Goal: Task Accomplishment & Management: Manage account settings

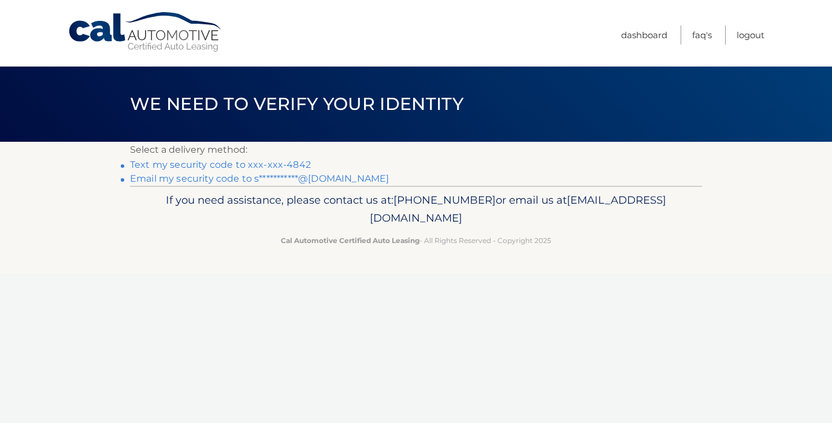
click at [298, 161] on link "Text my security code to xxx-xxx-4842" at bounding box center [220, 164] width 181 height 11
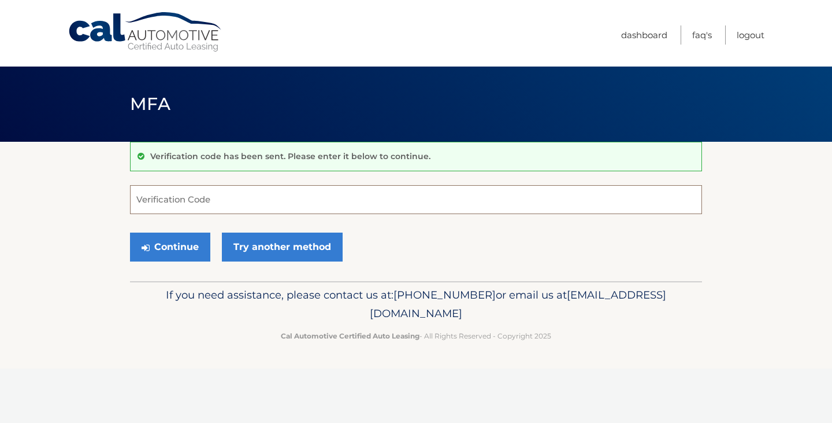
click at [316, 204] on input "Verification Code" at bounding box center [416, 199] width 572 height 29
type input "431393"
click at [191, 245] on button "Continue" at bounding box center [170, 246] width 80 height 29
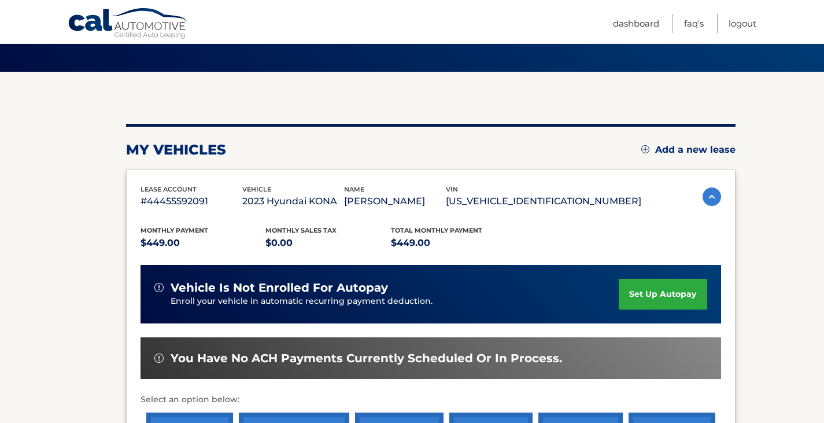
scroll to position [231, 0]
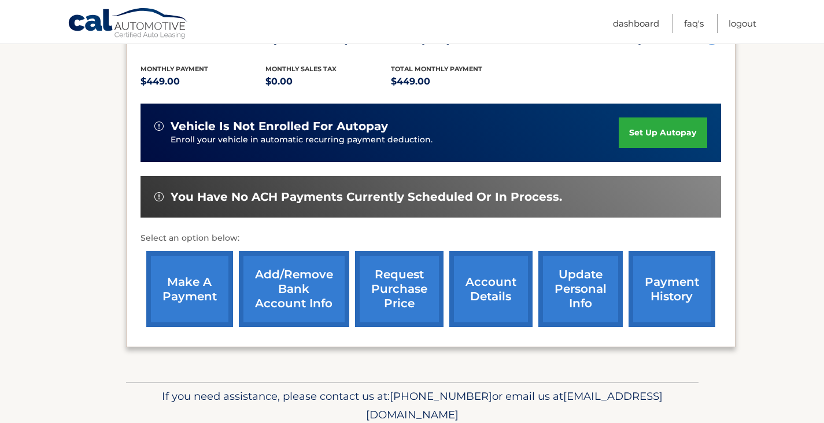
click at [184, 271] on link "make a payment" at bounding box center [189, 289] width 87 height 76
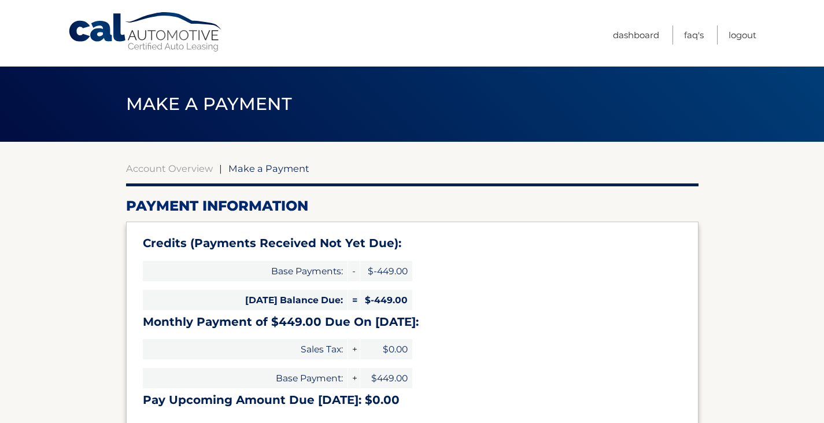
select select "Mzg3MTU0YzEtMjRmOS00NzRmLWEyYTItZWY4MDU5N2M4NzI3"
click at [632, 33] on link "Dashboard" at bounding box center [636, 34] width 46 height 19
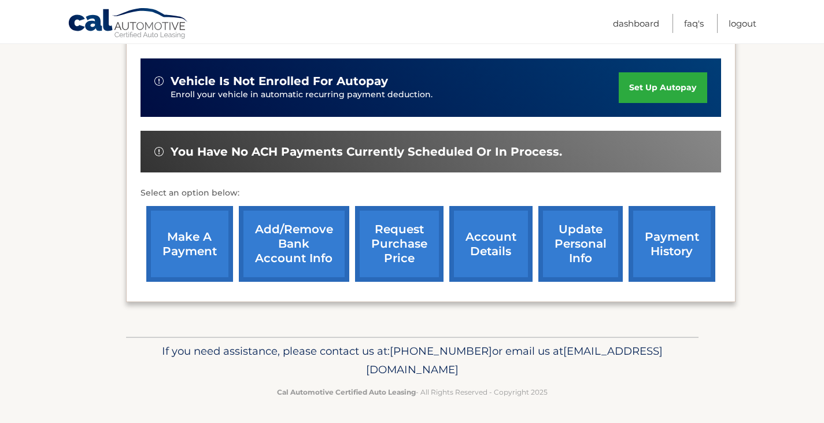
scroll to position [277, 0]
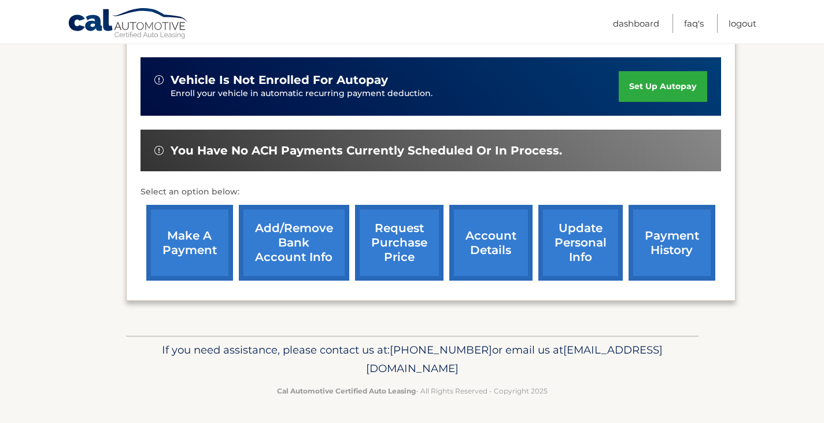
click at [670, 231] on link "payment history" at bounding box center [671, 243] width 87 height 76
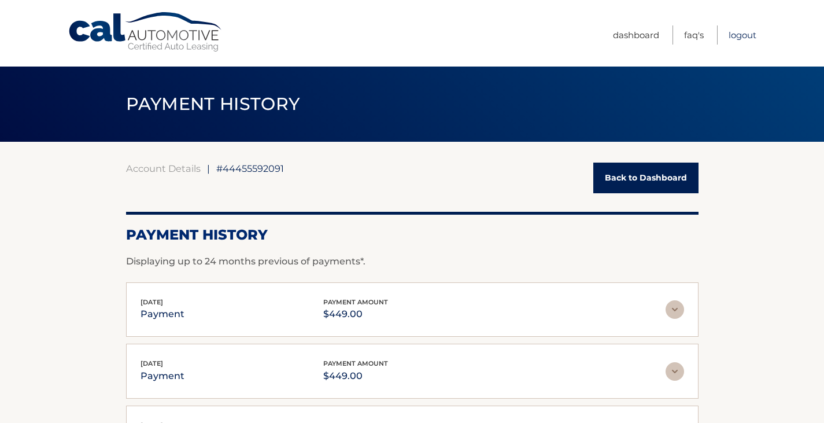
click at [740, 30] on link "Logout" at bounding box center [742, 34] width 28 height 19
